Goal: Task Accomplishment & Management: Manage account settings

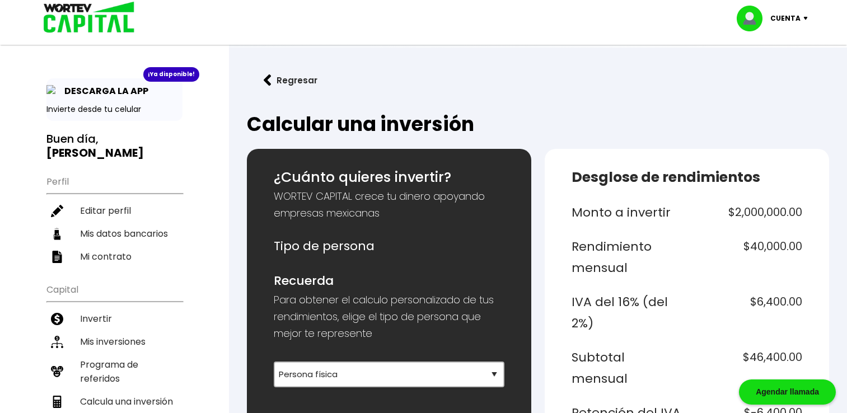
select select "1"
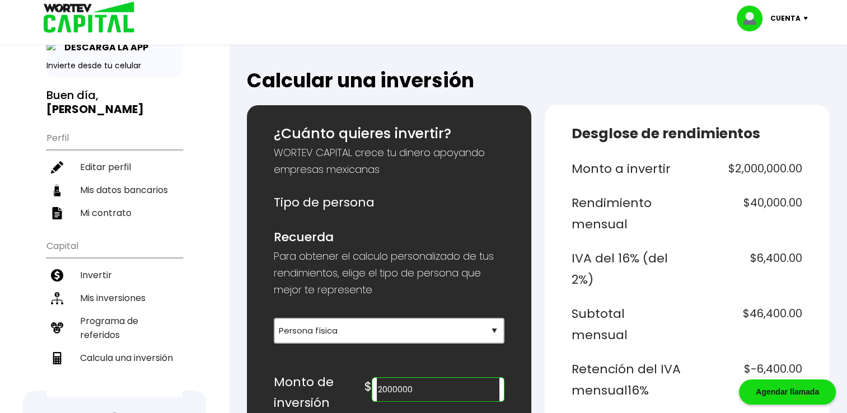
scroll to position [40, 0]
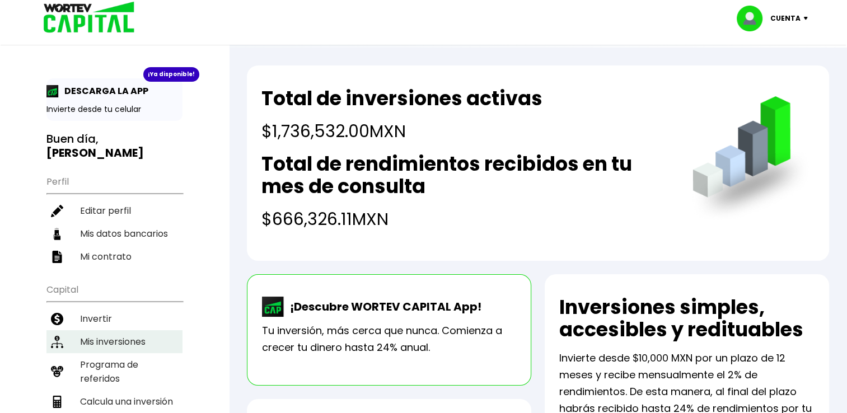
click at [124, 339] on li "Mis inversiones" at bounding box center [114, 341] width 136 height 23
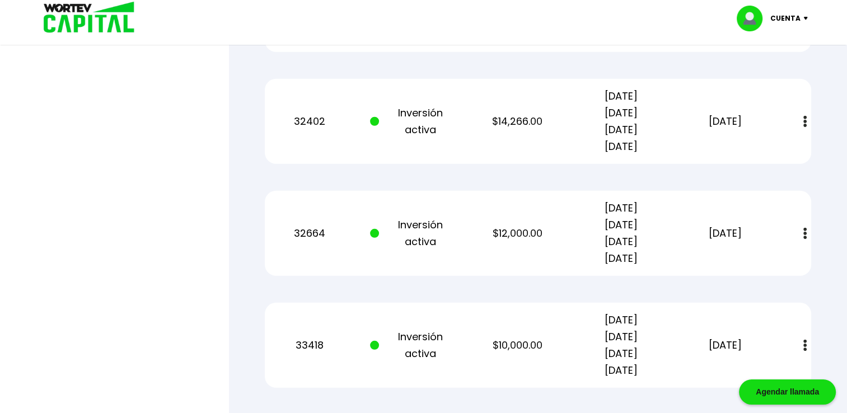
scroll to position [3179, 0]
